Goal: Information Seeking & Learning: Learn about a topic

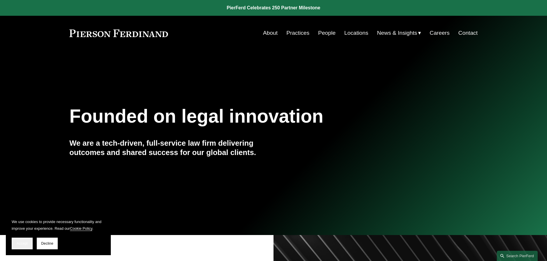
click at [13, 243] on button "Accept" at bounding box center [22, 243] width 21 height 12
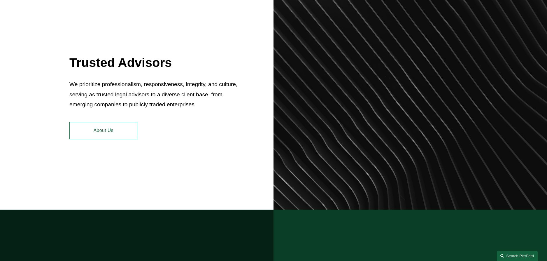
scroll to position [259, 0]
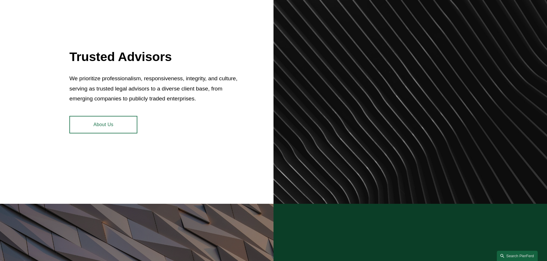
click at [125, 122] on link "About Us" at bounding box center [103, 124] width 68 height 17
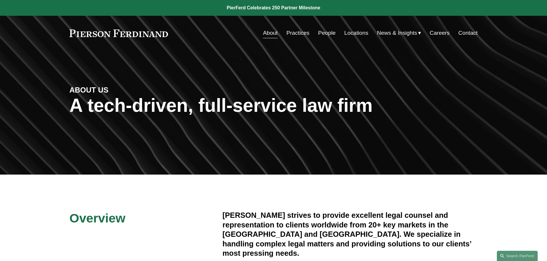
click at [327, 33] on link "People" at bounding box center [326, 32] width 17 height 11
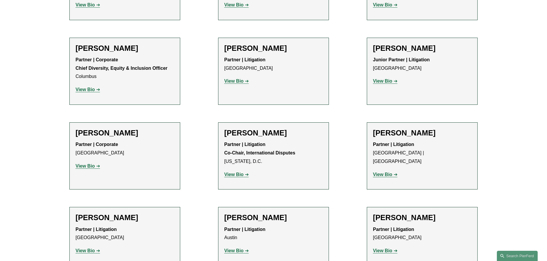
scroll to position [999, 0]
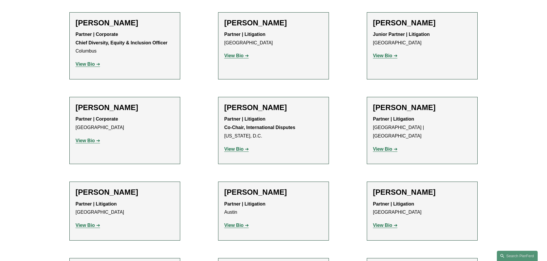
click at [86, 223] on strong "View Bio" at bounding box center [85, 225] width 19 height 5
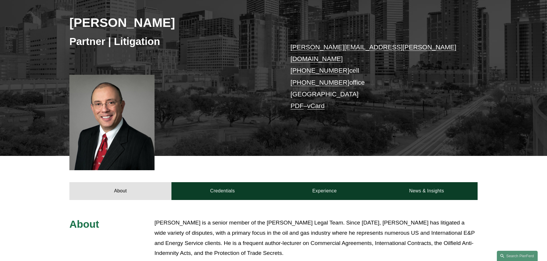
scroll to position [176, 0]
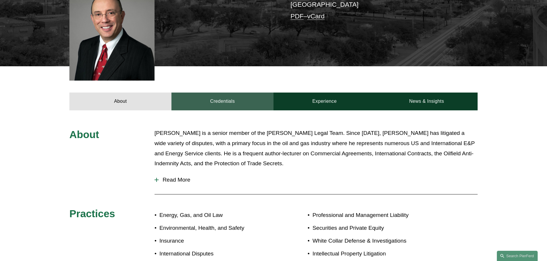
click at [225, 92] on link "Credentials" at bounding box center [222, 100] width 102 height 17
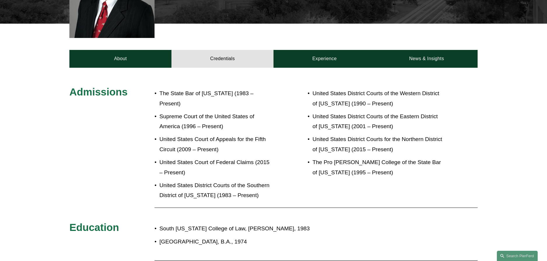
scroll to position [220, 0]
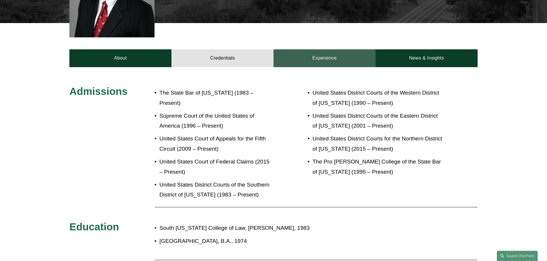
click at [318, 51] on link "Experience" at bounding box center [325, 57] width 102 height 17
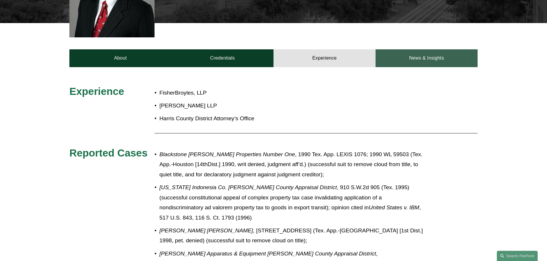
click at [427, 49] on link "News & Insights" at bounding box center [427, 57] width 102 height 17
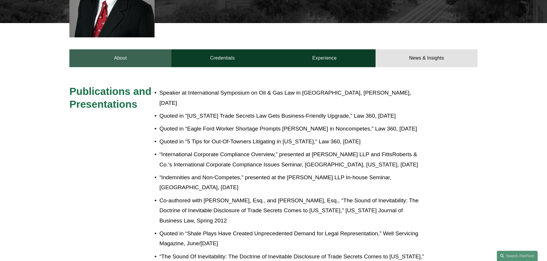
click at [109, 52] on link "About" at bounding box center [120, 57] width 102 height 17
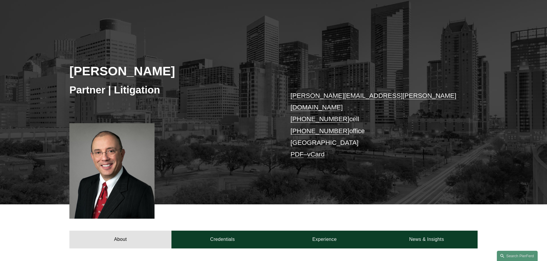
scroll to position [0, 0]
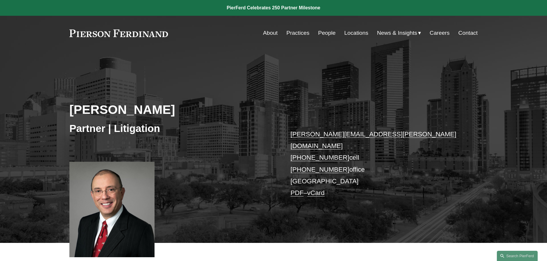
click at [326, 34] on link "People" at bounding box center [326, 32] width 17 height 11
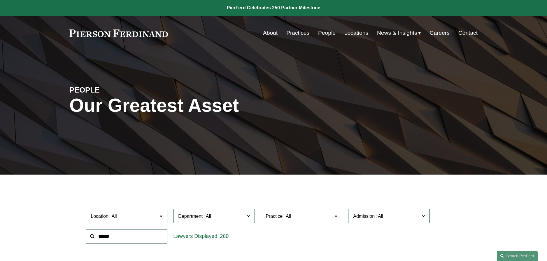
click at [287, 34] on link "Practices" at bounding box center [297, 32] width 23 height 11
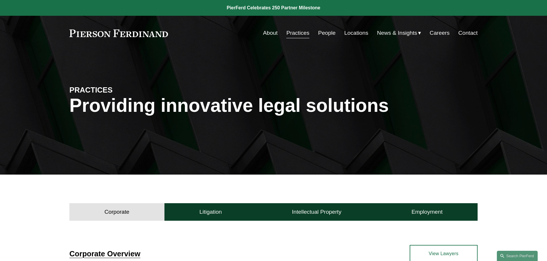
click at [323, 32] on link "People" at bounding box center [326, 32] width 17 height 11
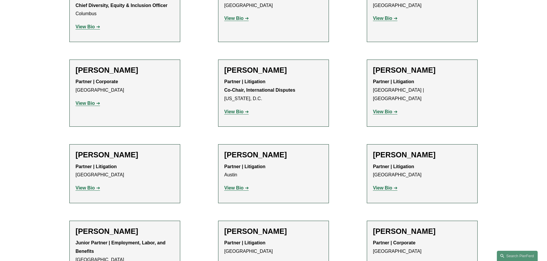
scroll to position [1036, 0]
click at [85, 185] on strong "View Bio" at bounding box center [85, 187] width 19 height 5
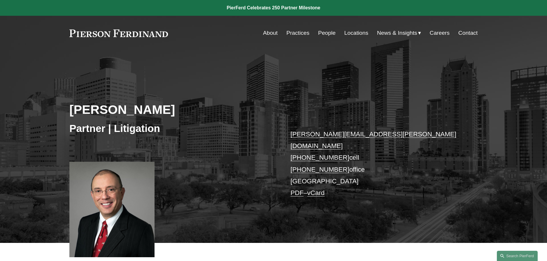
click at [296, 189] on link "PDF" at bounding box center [296, 192] width 13 height 7
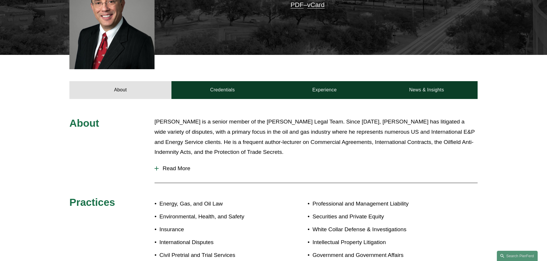
scroll to position [353, 0]
